Goal: Transaction & Acquisition: Obtain resource

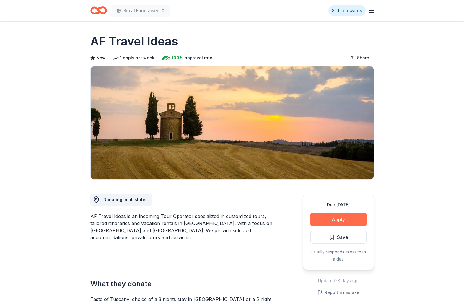
click at [342, 217] on button "Apply" at bounding box center [338, 219] width 56 height 13
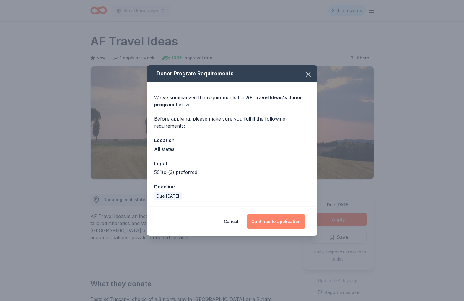
click at [280, 223] on button "Continue to application" at bounding box center [276, 221] width 59 height 14
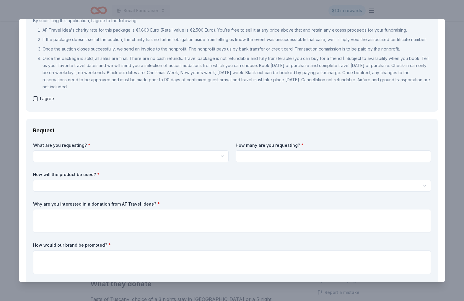
scroll to position [75, 0]
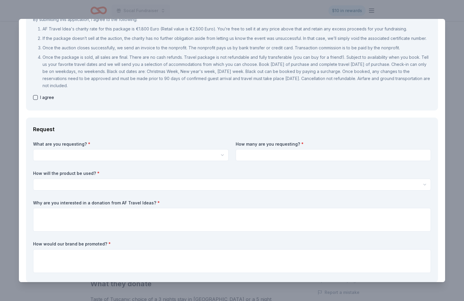
click at [226, 155] on html "Socal Fundraiser $10 in rewards Due in 133 days Share AF Travel Ideas New 1 app…" at bounding box center [232, 150] width 464 height 301
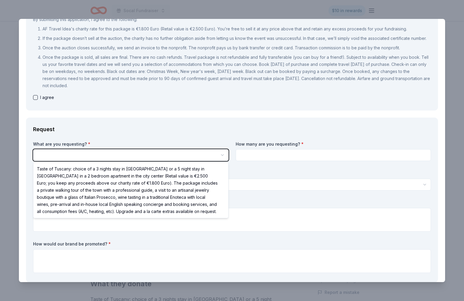
click at [224, 134] on html "Socal Fundraiser $10 in rewards Due in 133 days Share AF Travel Ideas New 1 app…" at bounding box center [232, 150] width 464 height 301
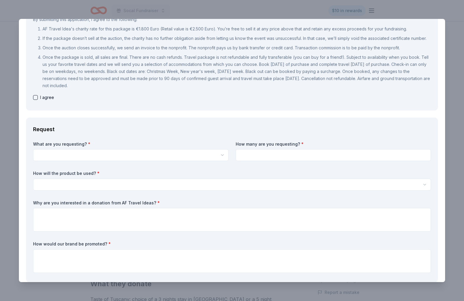
click at [172, 52] on ol "AF Travel Idea's charity rate for this package is €1.800 Euro (Retail value is …" at bounding box center [232, 57] width 398 height 64
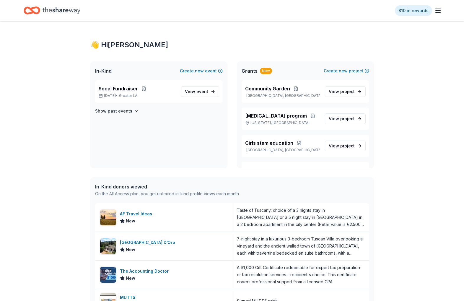
click at [439, 12] on icon "button" at bounding box center [437, 10] width 7 height 7
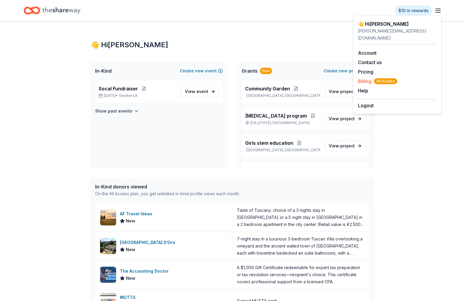
click at [375, 78] on span "All Access" at bounding box center [385, 81] width 23 height 6
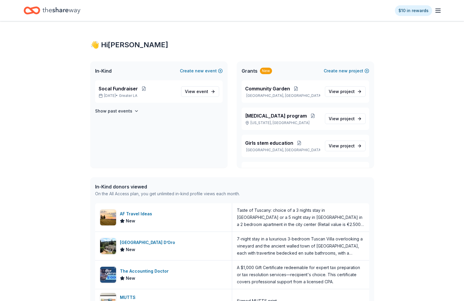
click at [440, 11] on icon "button" at bounding box center [437, 10] width 7 height 7
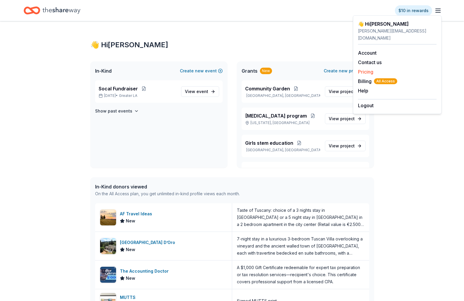
click at [373, 69] on link "Pricing" at bounding box center [365, 72] width 15 height 6
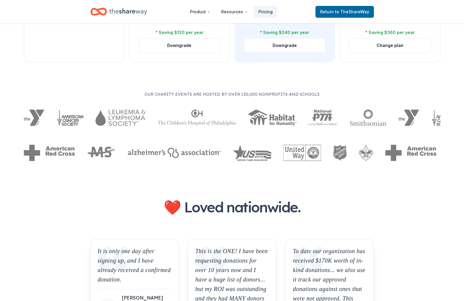
scroll to position [284, 0]
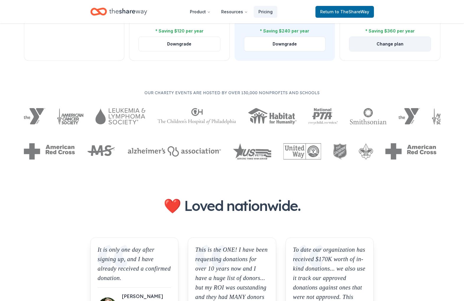
click at [394, 46] on button "Change plan" at bounding box center [389, 44] width 81 height 14
